Goal: Share content: Share content

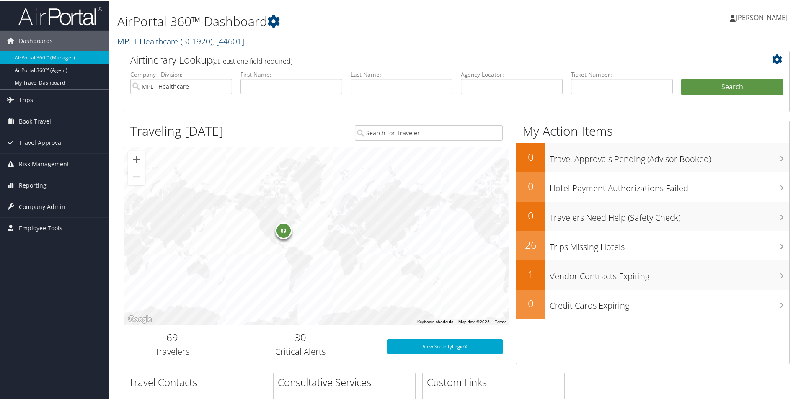
click at [184, 41] on span "( 301920 )" at bounding box center [197, 40] width 32 height 11
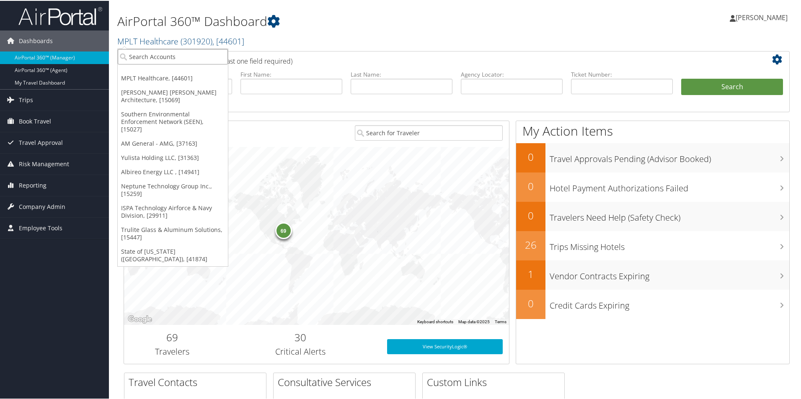
click at [174, 57] on input "search" at bounding box center [173, 56] width 110 height 16
type input "[PERSON_NAME]"
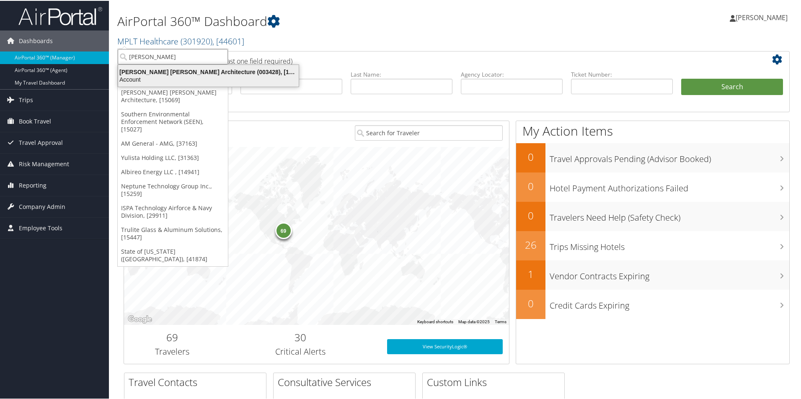
click at [169, 73] on div "[PERSON_NAME] [PERSON_NAME] Architecture (003428), [15069]" at bounding box center [208, 71] width 191 height 8
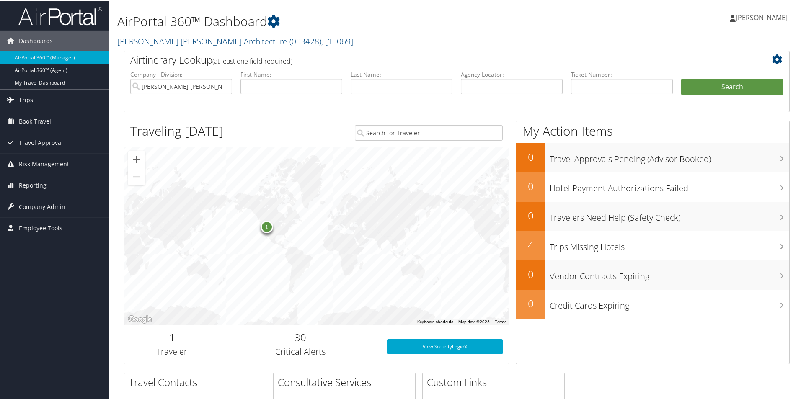
click at [40, 100] on link "Trips" at bounding box center [54, 99] width 109 height 21
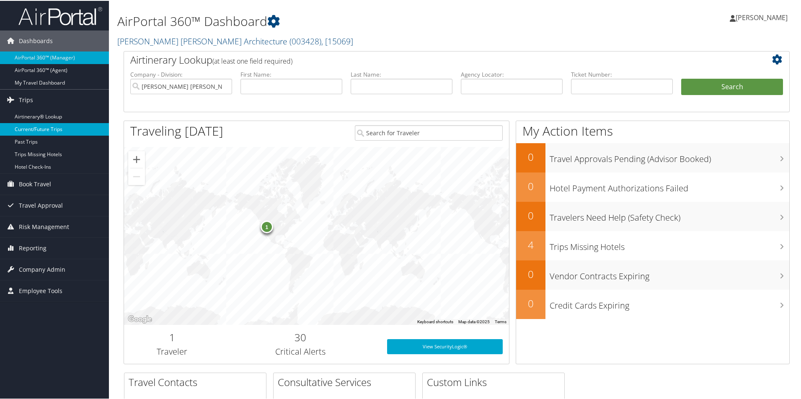
click at [51, 128] on link "Current/Future Trips" at bounding box center [54, 128] width 109 height 13
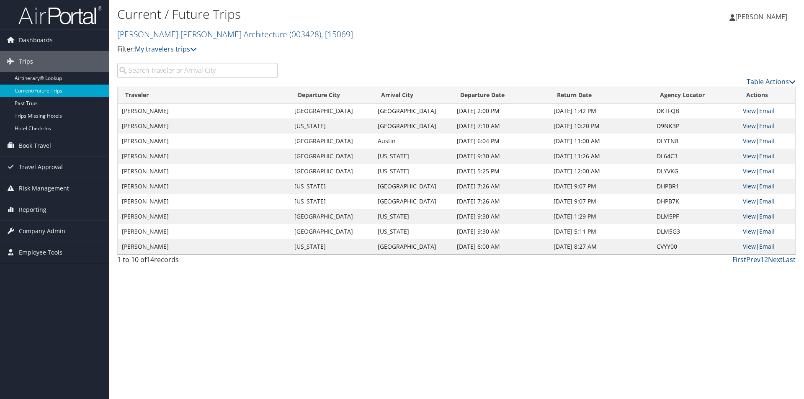
click at [183, 70] on input "search" at bounding box center [197, 70] width 160 height 15
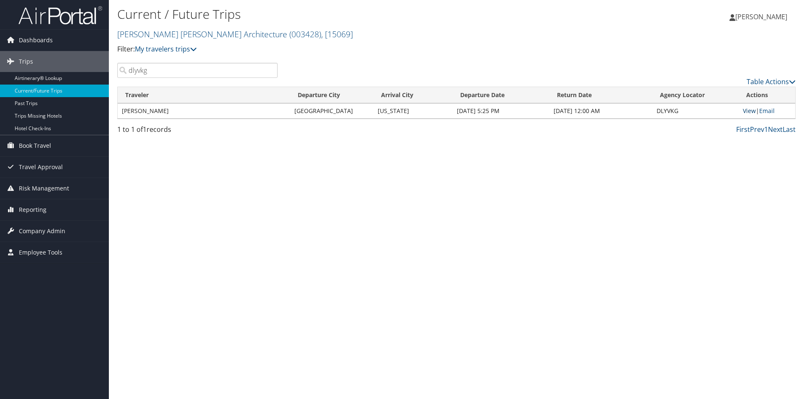
type input "dlyvkg"
click at [747, 109] on link "View" at bounding box center [749, 111] width 13 height 8
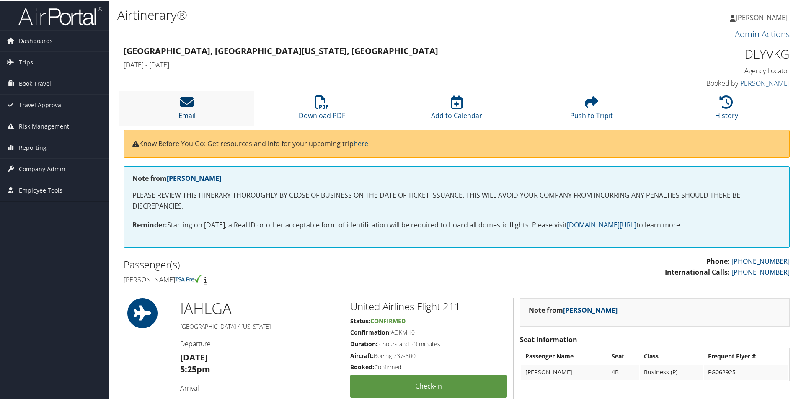
click at [186, 101] on icon at bounding box center [186, 101] width 13 height 13
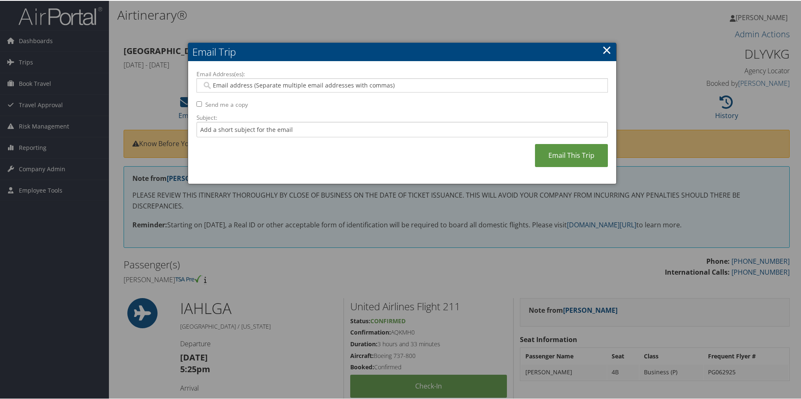
click at [230, 85] on input "Email Address(es):" at bounding box center [402, 84] width 400 height 8
type input "ray"
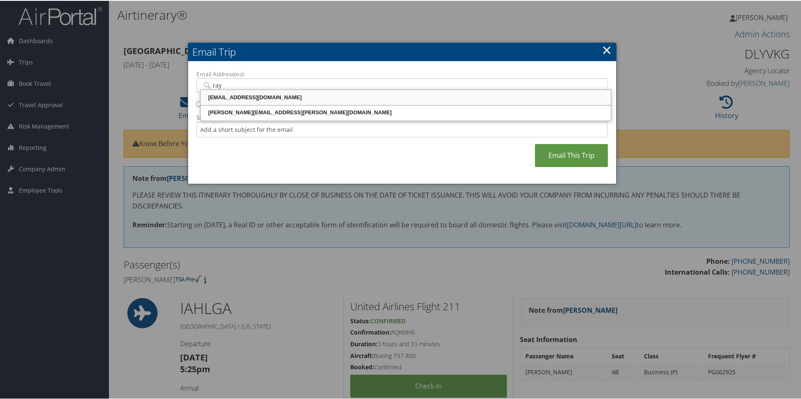
click at [232, 96] on div "RAY@MCALPINEHOUSE.COM" at bounding box center [406, 97] width 408 height 8
type input "RAY@MCALPINEHOUSE.COM"
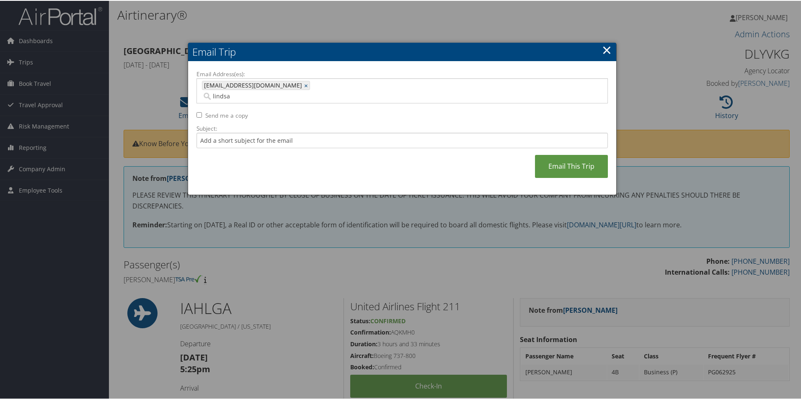
type input "lindsay"
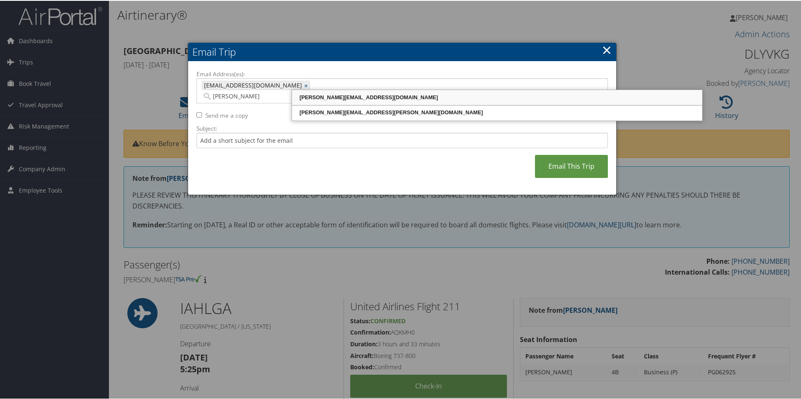
click at [337, 97] on div "lindsay@mcalpinehouse.com" at bounding box center [497, 97] width 408 height 8
type input "RAY@MCALPINEHOUSE.COM, lindsay@mcalpinehouse.com"
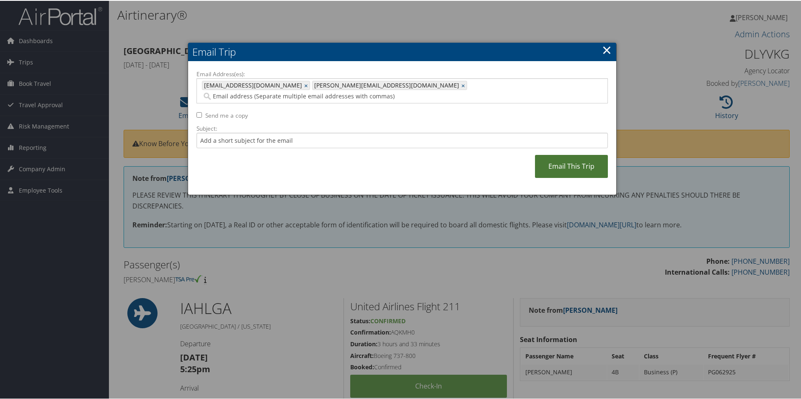
click at [554, 155] on link "Email This Trip" at bounding box center [571, 165] width 73 height 23
